Goal: Task Accomplishment & Management: Use online tool/utility

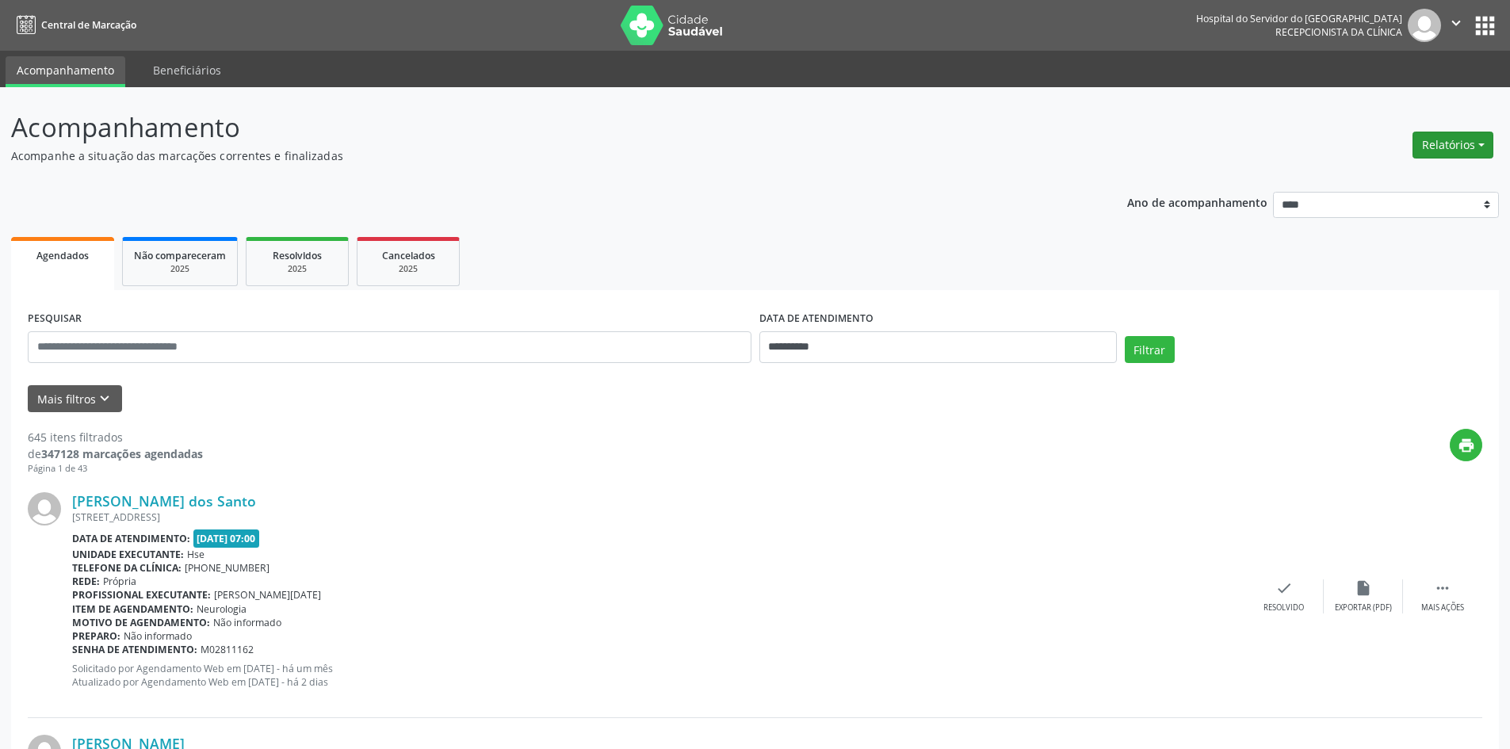
click at [1450, 147] on button "Relatórios" at bounding box center [1453, 145] width 81 height 27
click at [1409, 176] on link "Agendamentos" at bounding box center [1409, 179] width 170 height 22
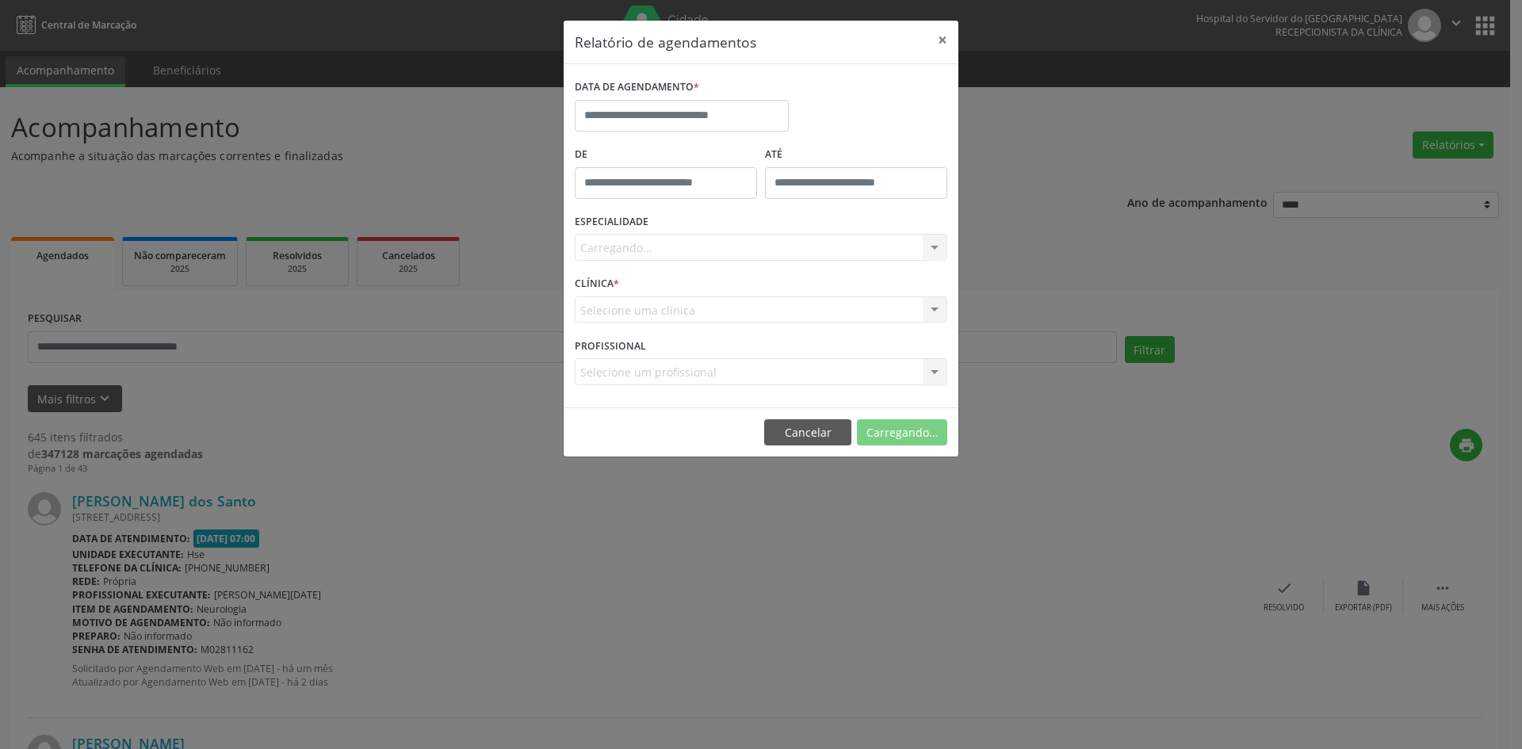
click at [679, 132] on div "DATA DE AGENDAMENTO *" at bounding box center [682, 108] width 222 height 67
click at [681, 117] on input "text" at bounding box center [682, 116] width 214 height 32
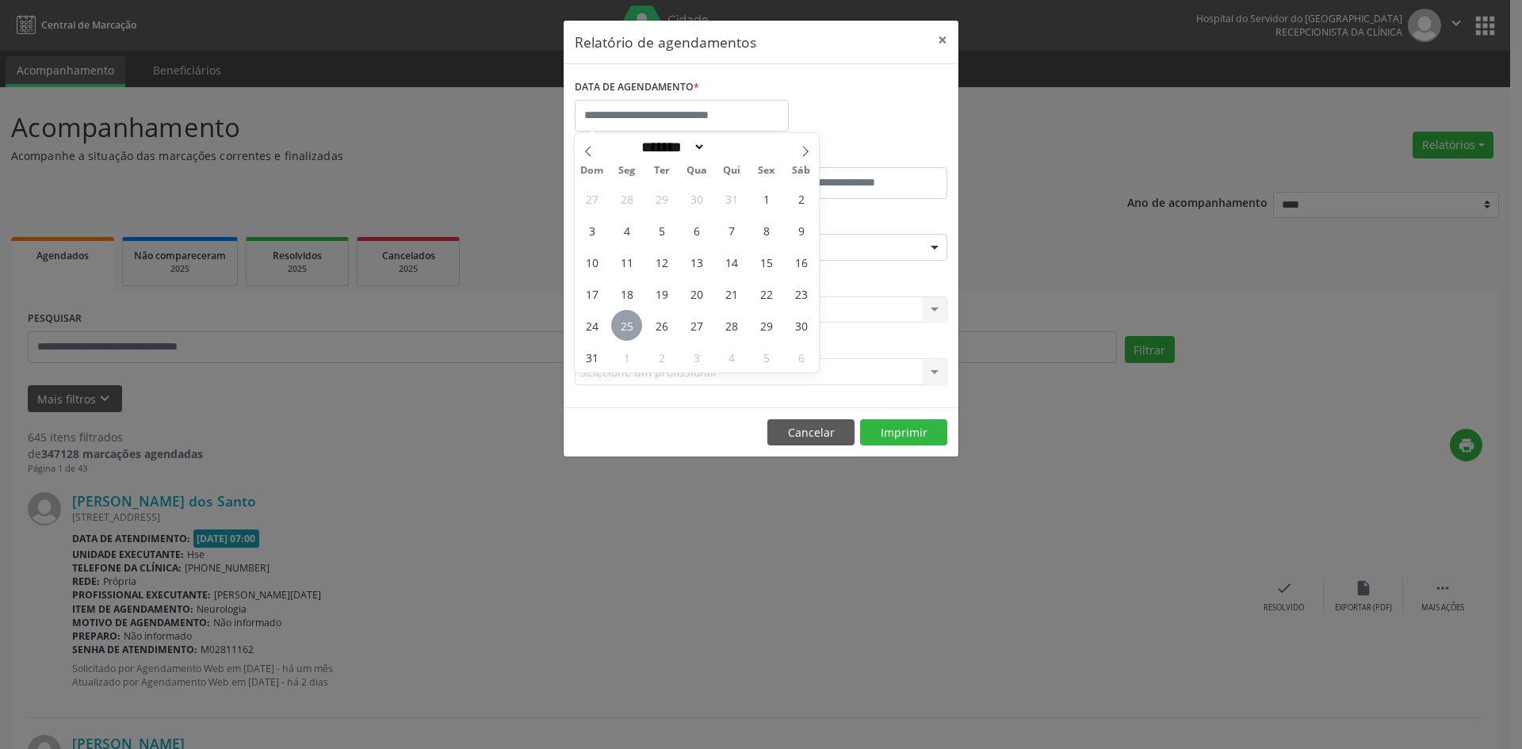
click at [629, 318] on span "25" at bounding box center [626, 325] width 31 height 31
type input "**********"
click at [629, 318] on span "25" at bounding box center [626, 325] width 31 height 31
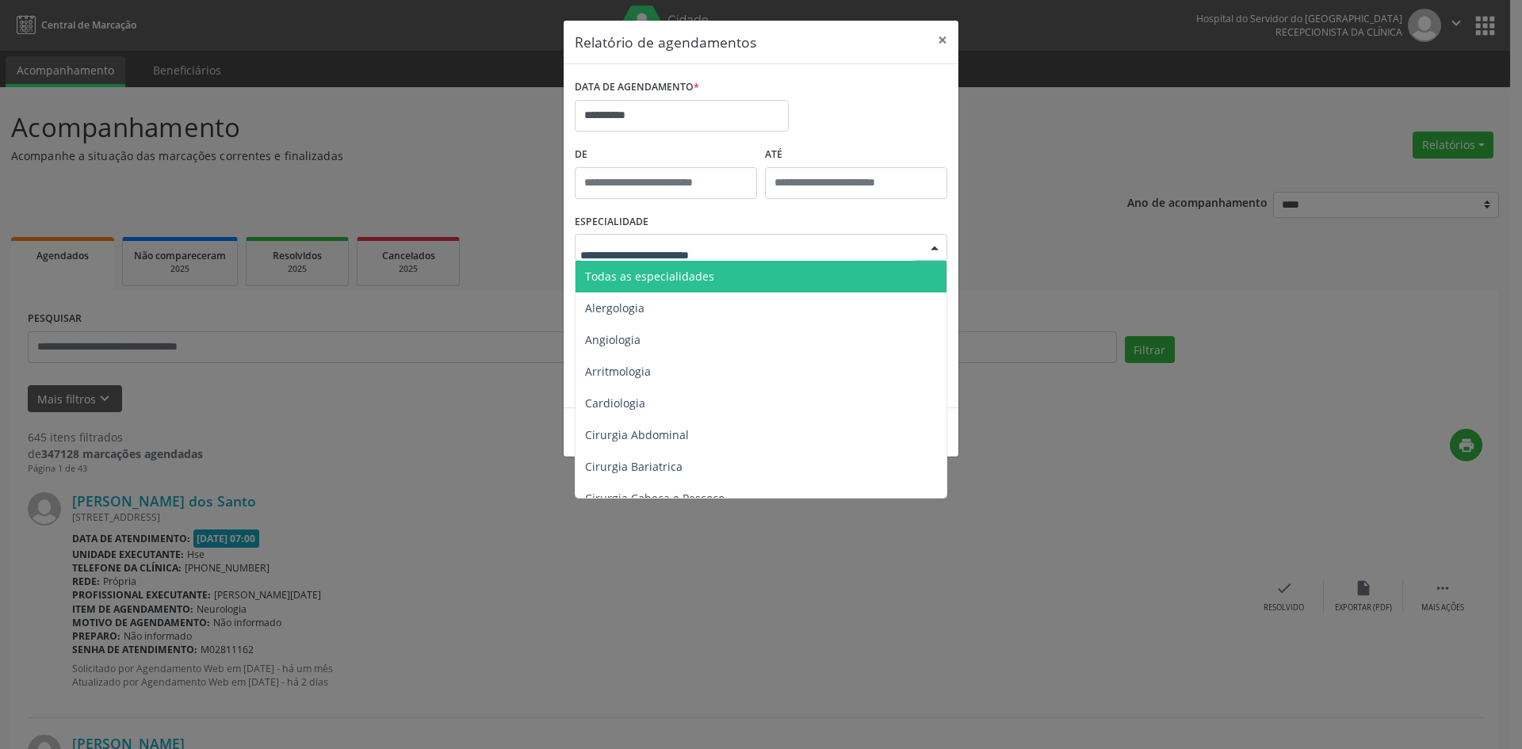
click at [686, 271] on span "Todas as especialidades" at bounding box center [649, 276] width 129 height 15
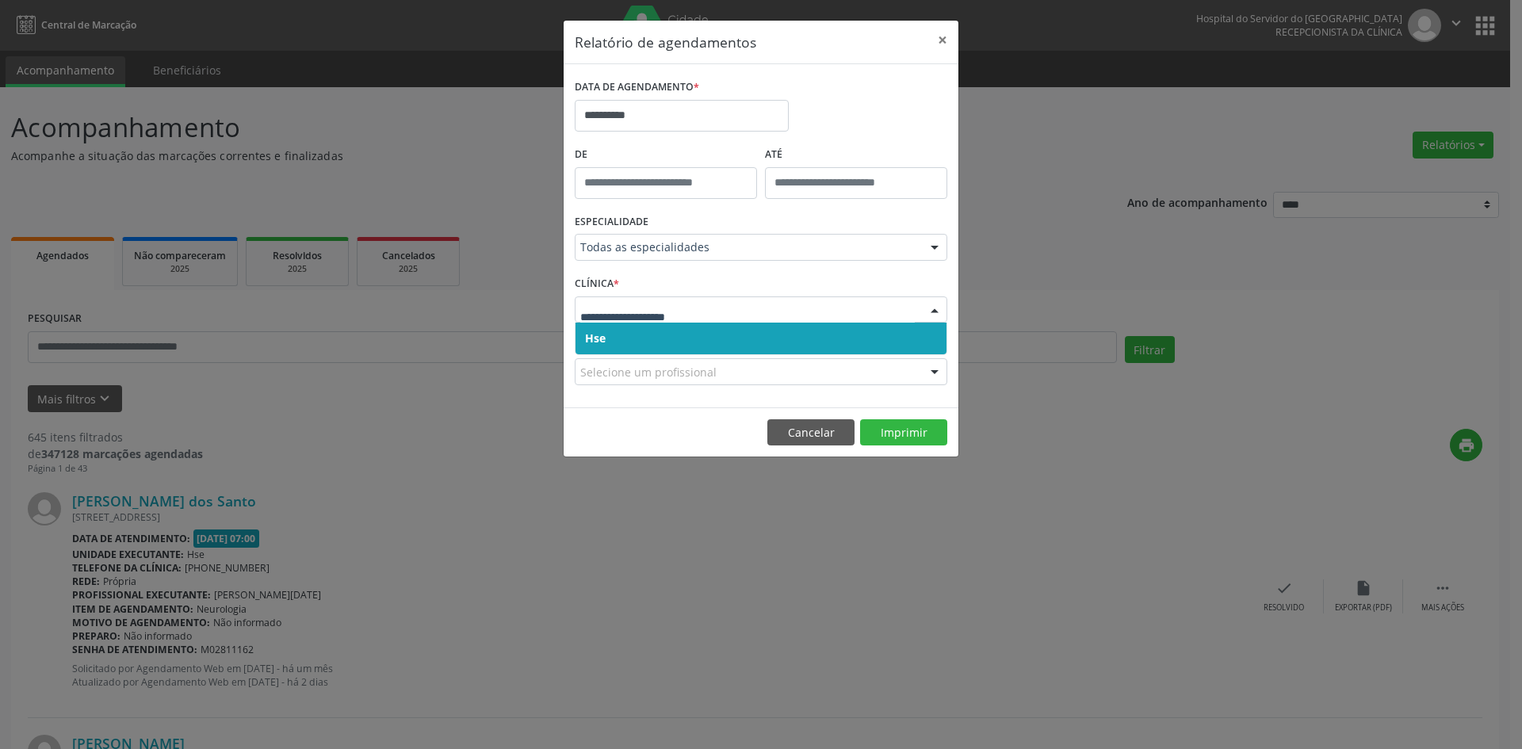
click at [656, 341] on span "Hse" at bounding box center [761, 339] width 371 height 32
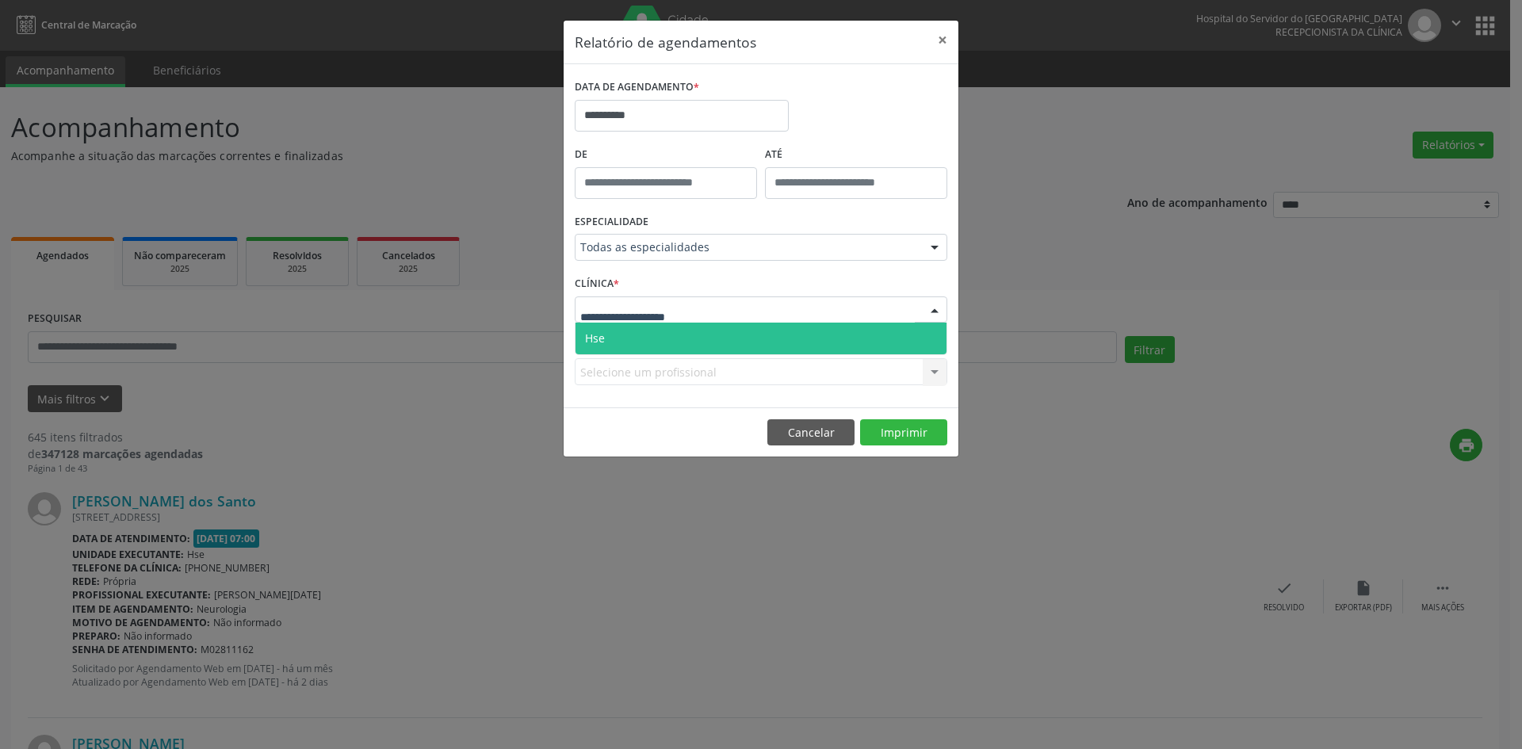
click at [646, 343] on span "Hse" at bounding box center [761, 339] width 371 height 32
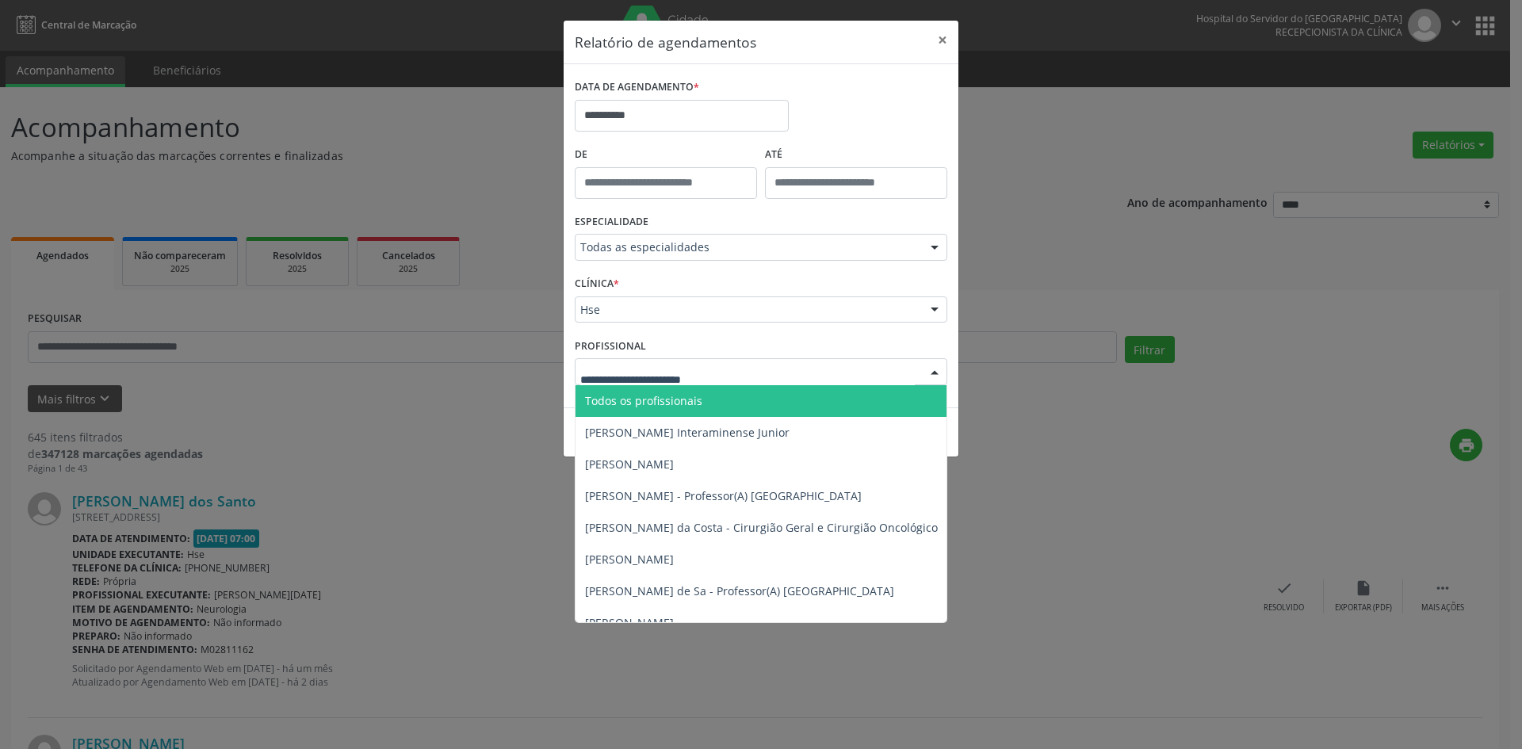
click at [670, 396] on span "Todos os profissionais" at bounding box center [643, 400] width 117 height 15
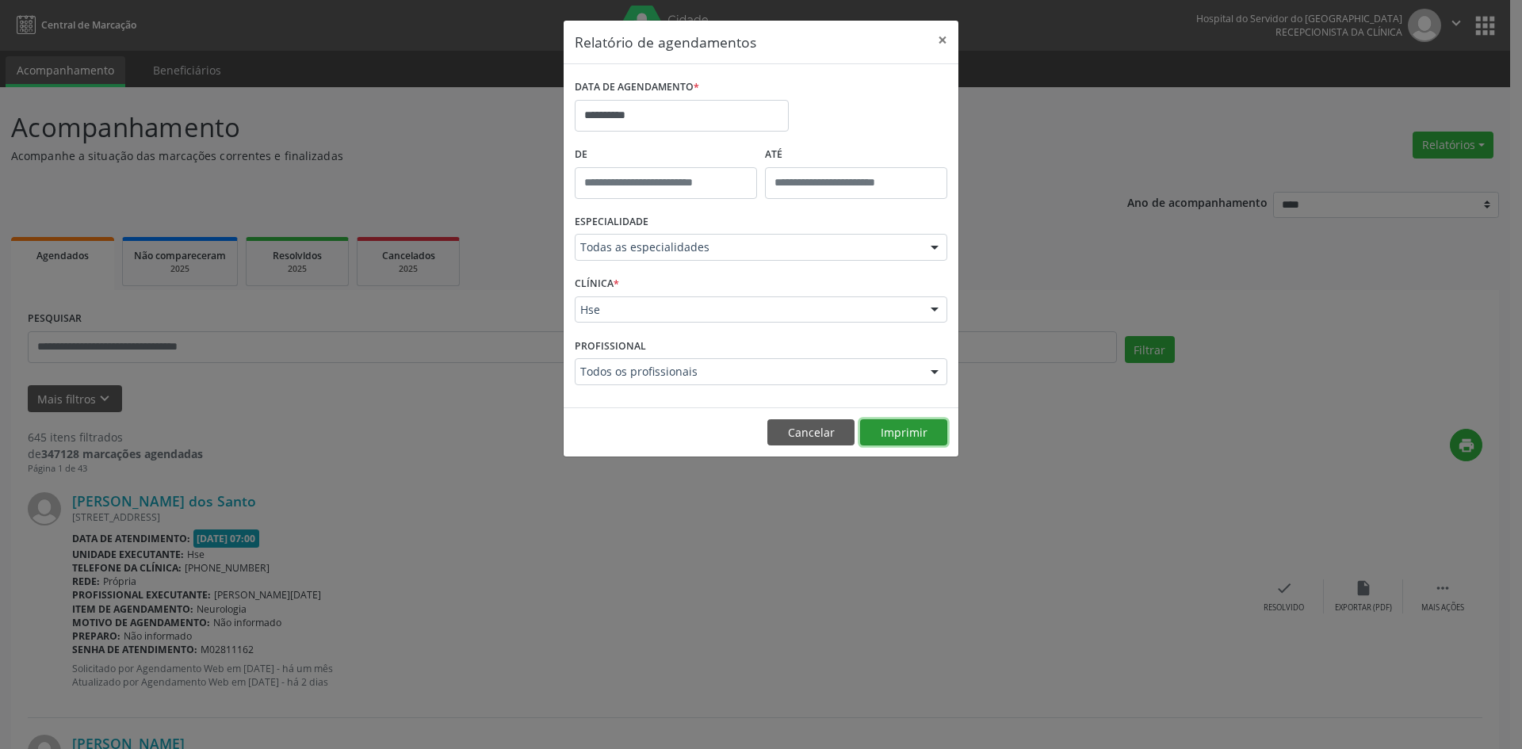
click at [890, 432] on button "Imprimir" at bounding box center [903, 432] width 87 height 27
